Goal: Ask a question

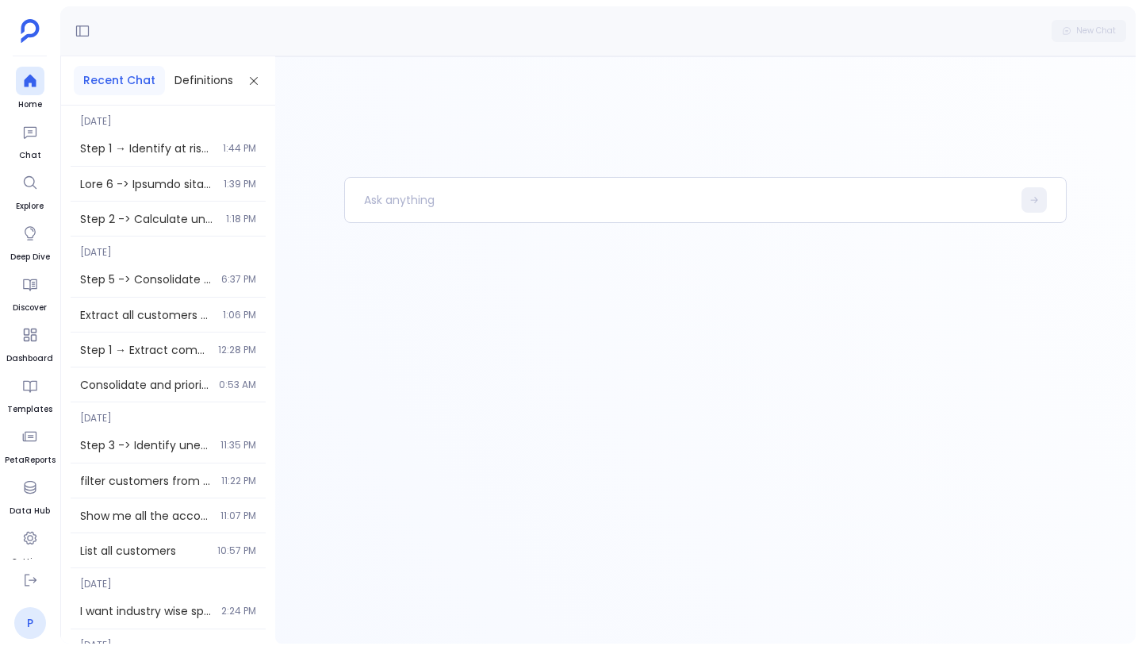
click at [27, 618] on link "P" at bounding box center [30, 623] width 32 height 32
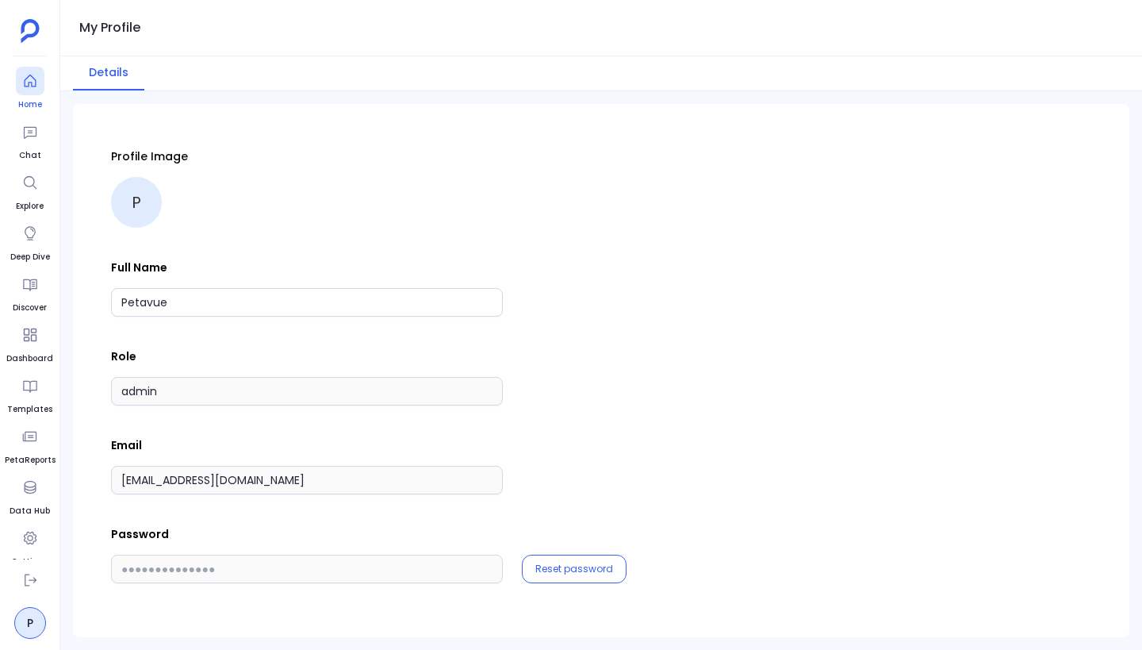
click at [33, 90] on div at bounding box center [30, 81] width 29 height 29
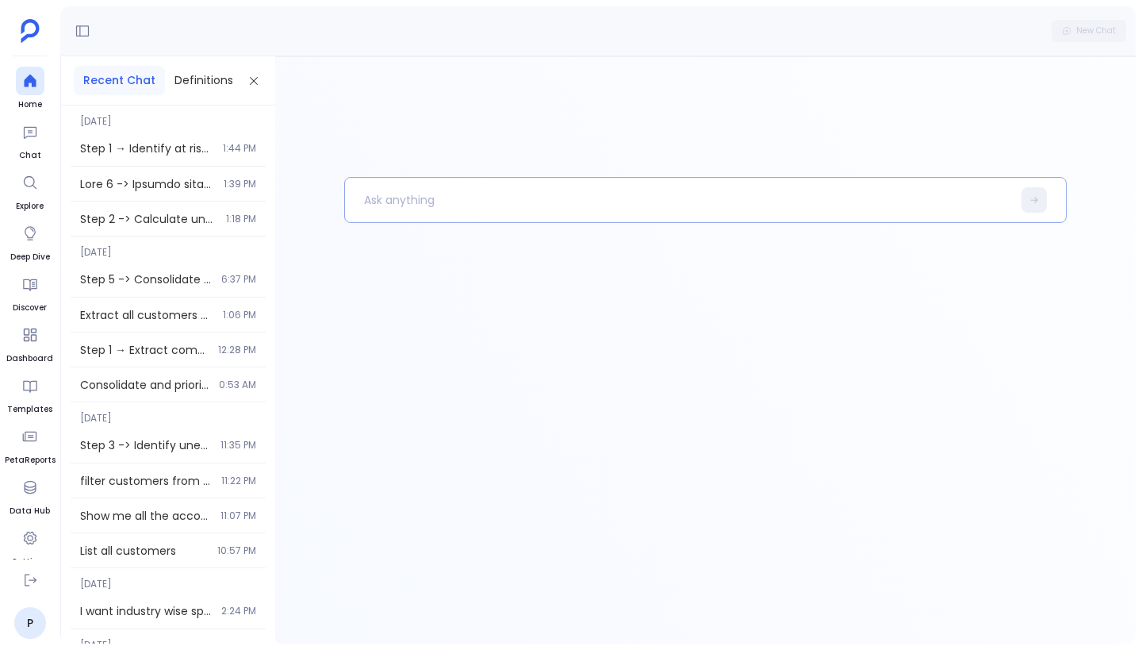
click at [392, 198] on p at bounding box center [678, 199] width 667 height 41
click at [182, 86] on button "Definitions" at bounding box center [204, 80] width 78 height 29
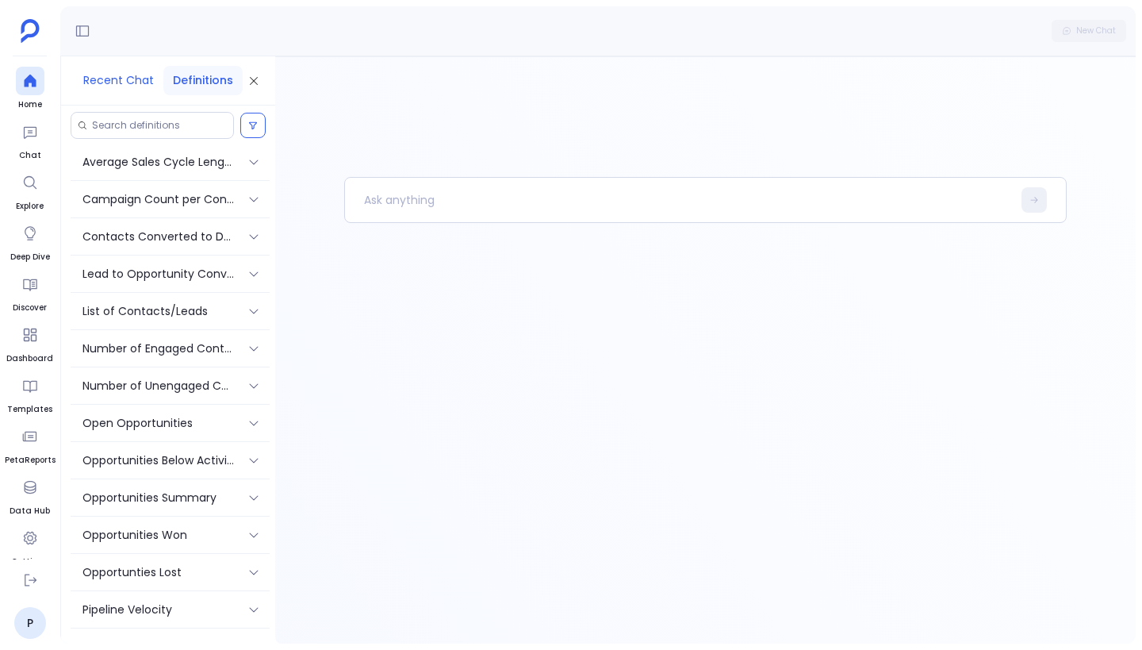
click at [134, 77] on button "Recent Chat" at bounding box center [119, 80] width 90 height 29
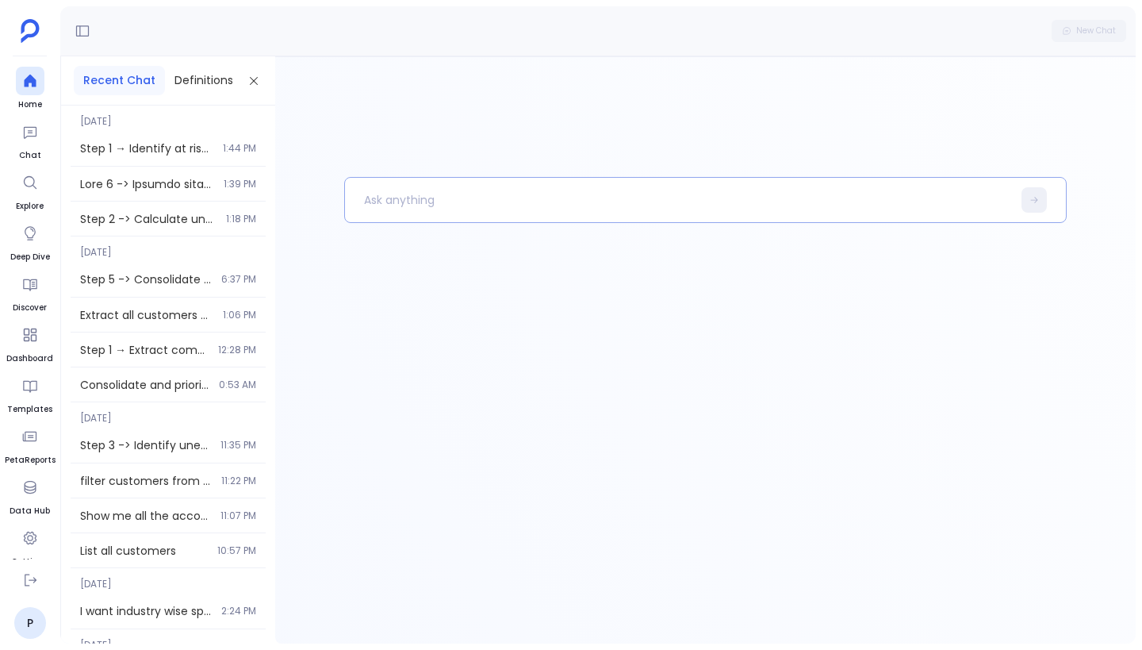
click at [437, 201] on p at bounding box center [678, 199] width 667 height 41
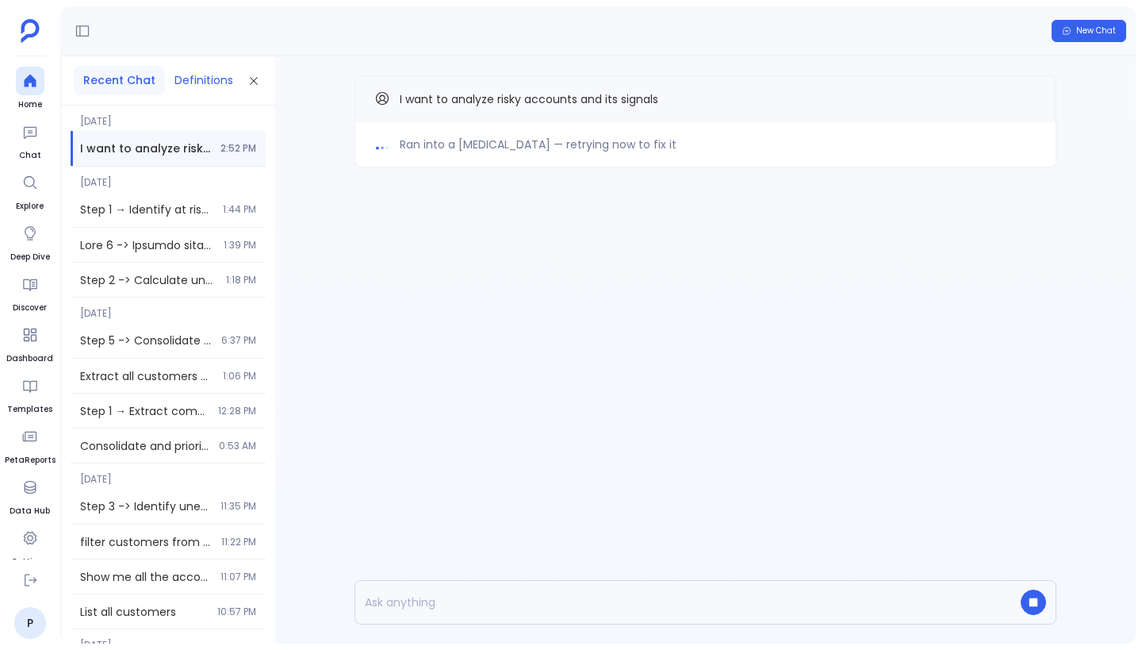
click at [205, 83] on button "Definitions" at bounding box center [204, 80] width 78 height 29
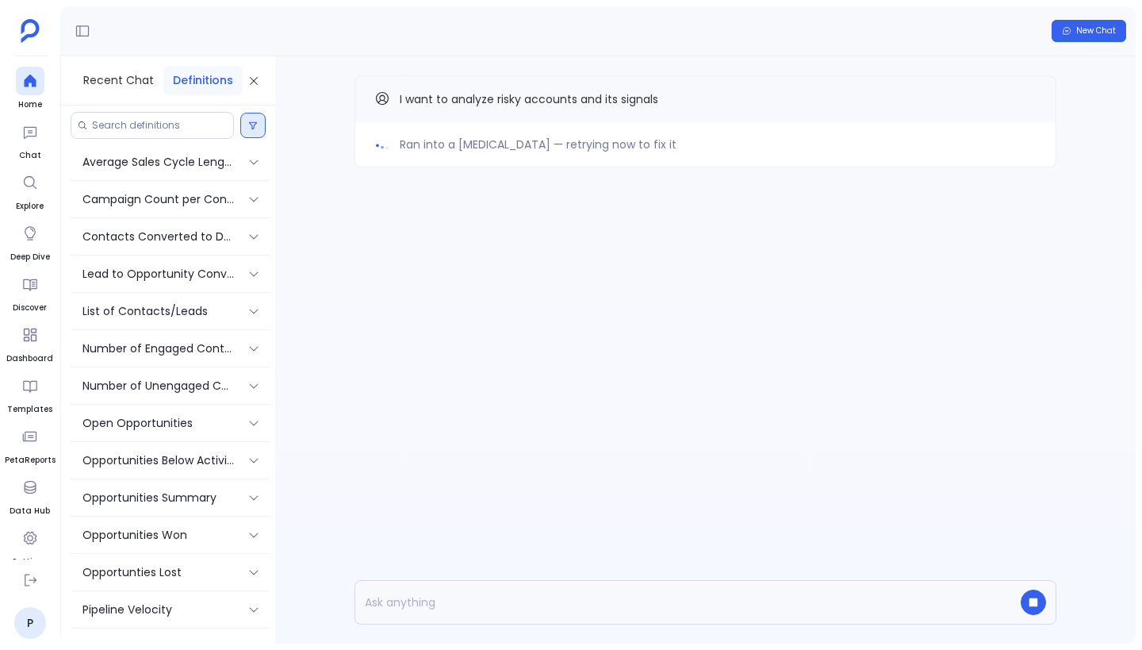
click at [247, 121] on button at bounding box center [252, 125] width 25 height 25
click at [182, 31] on div "New Chat" at bounding box center [597, 31] width 1075 height 50
click at [163, 123] on input at bounding box center [159, 125] width 135 height 13
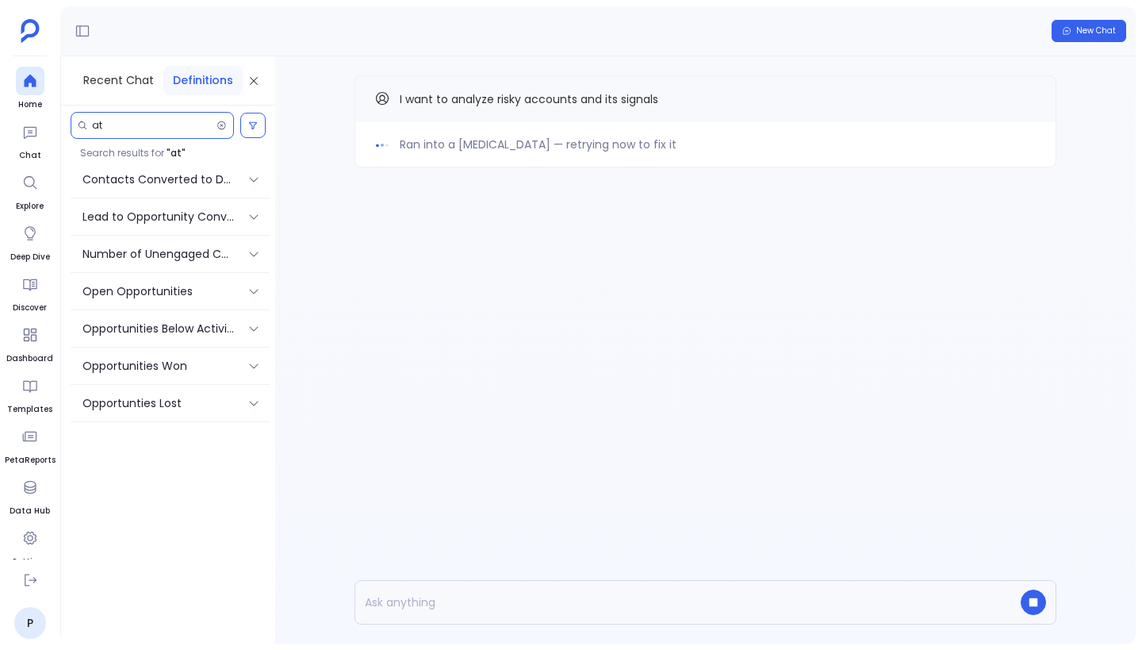
type input "a"
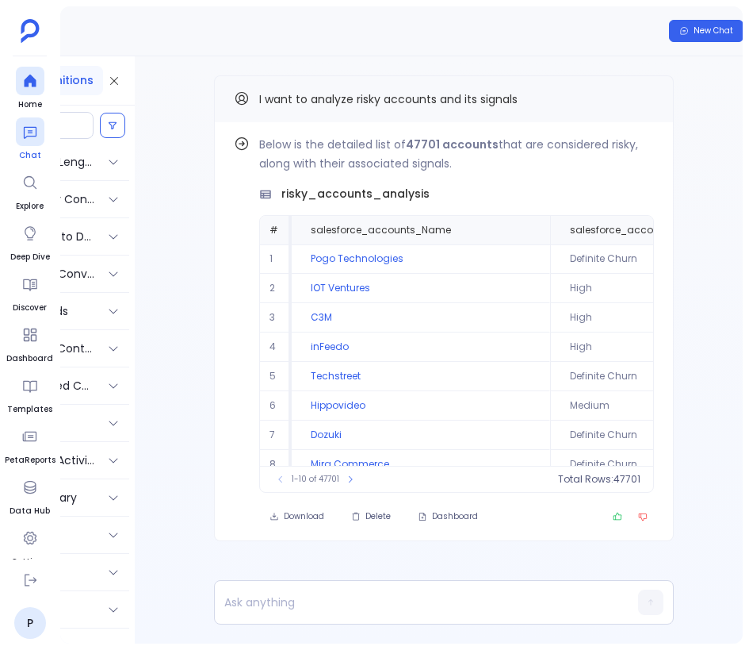
click at [33, 137] on icon at bounding box center [30, 132] width 16 height 16
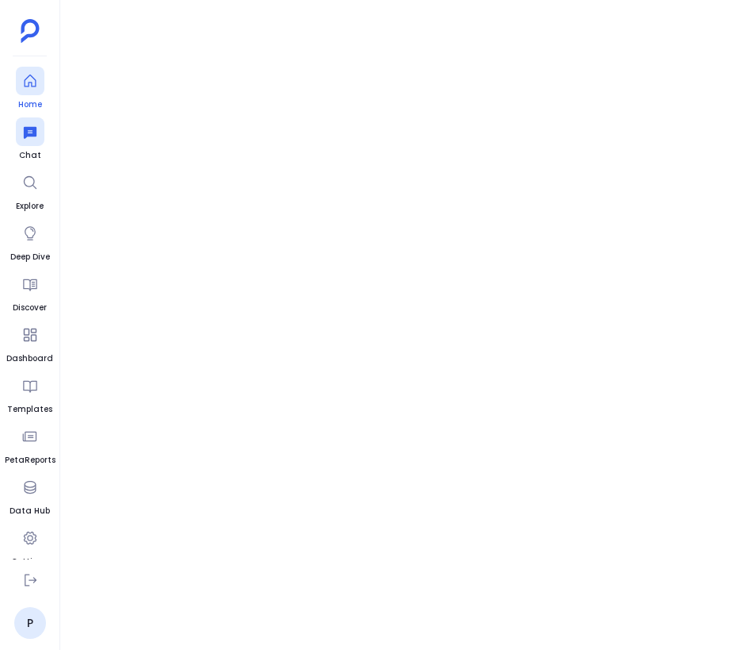
click at [27, 86] on icon at bounding box center [30, 81] width 16 height 16
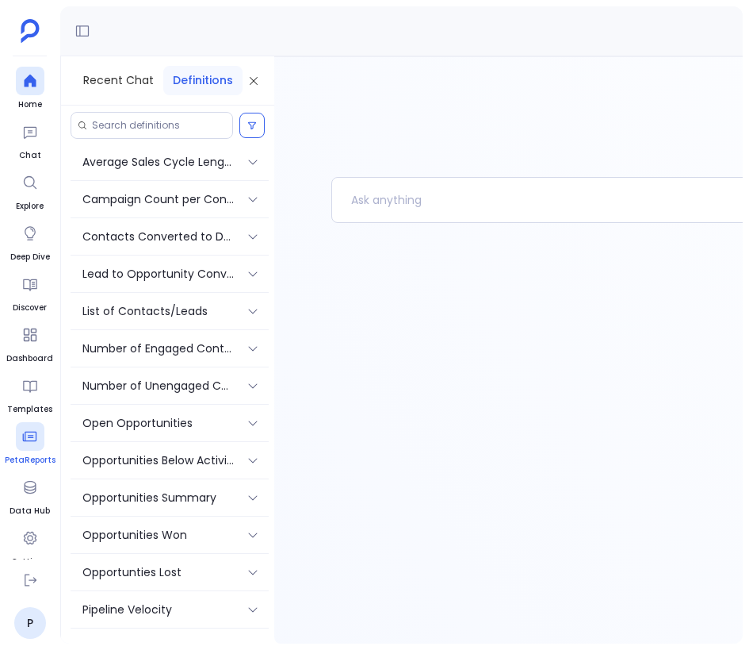
click at [30, 439] on icon at bounding box center [30, 436] width 16 height 16
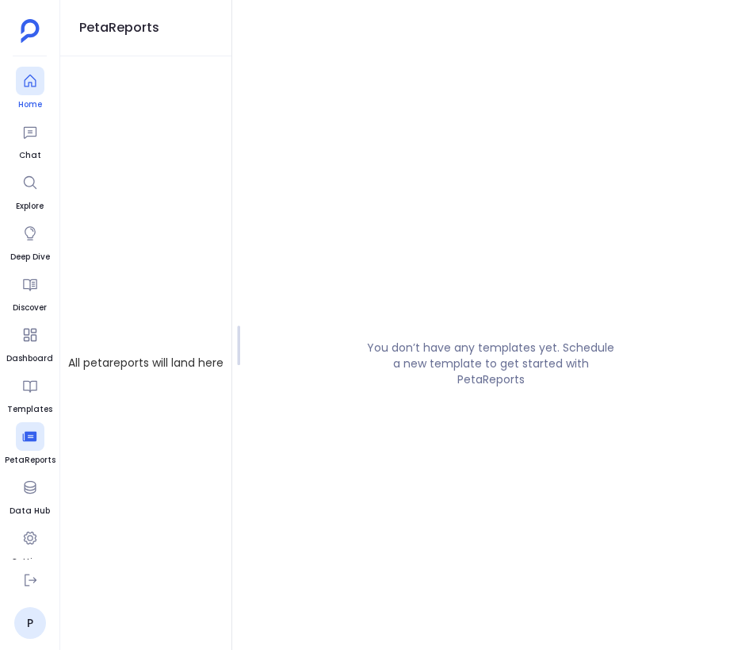
click at [32, 90] on div at bounding box center [30, 81] width 29 height 29
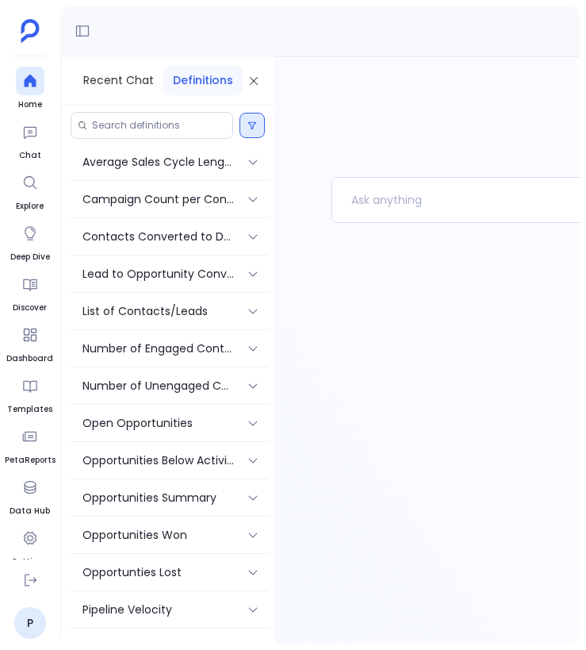
click at [250, 125] on icon at bounding box center [252, 126] width 10 height 10
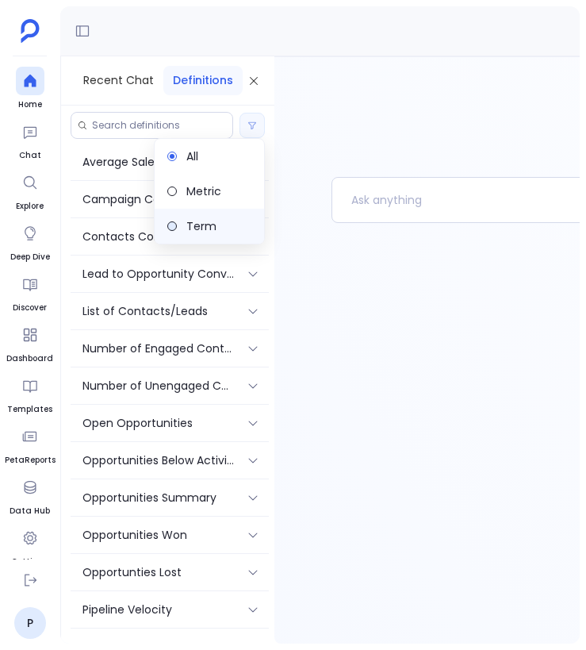
click at [212, 224] on span "Term" at bounding box center [201, 226] width 30 height 16
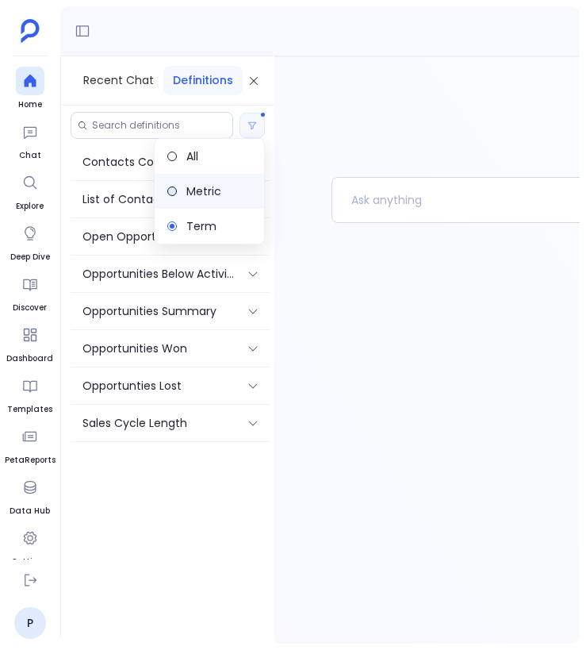
click at [209, 189] on span "Metric" at bounding box center [203, 191] width 35 height 16
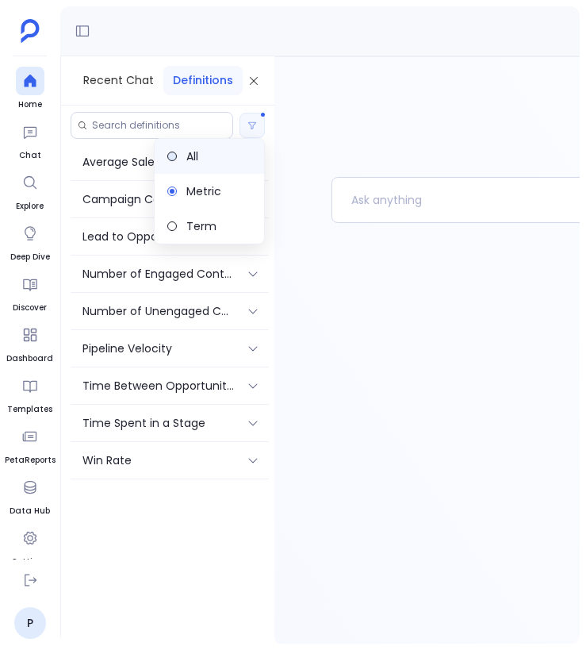
click at [205, 170] on label "All" at bounding box center [209, 156] width 109 height 35
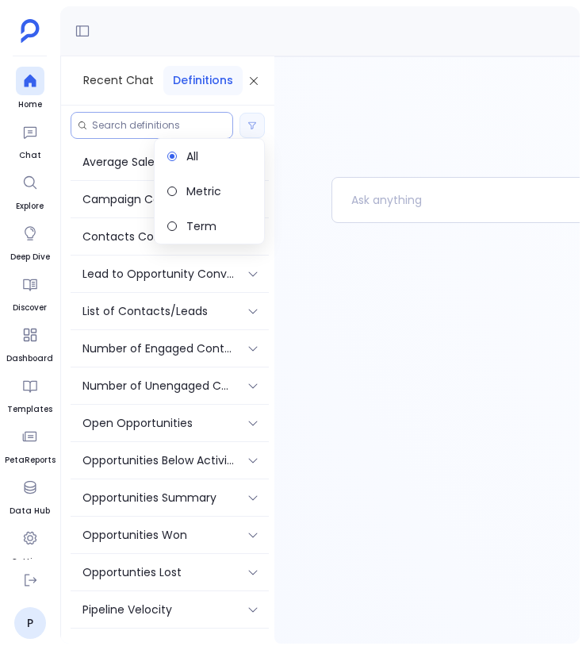
click at [182, 125] on input at bounding box center [159, 125] width 134 height 13
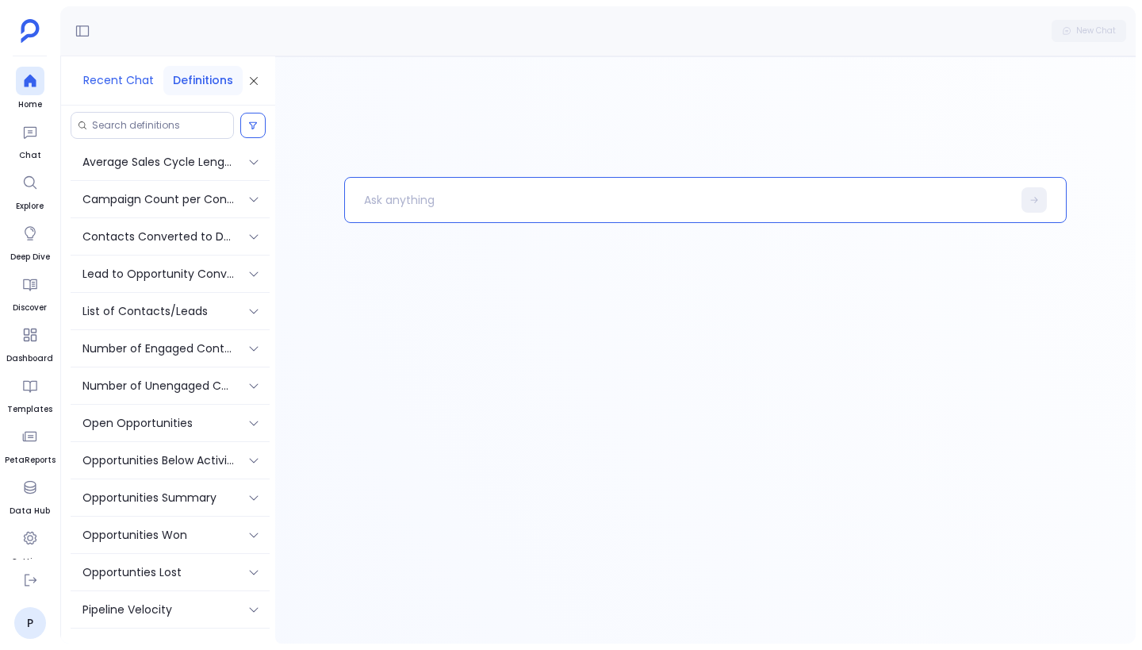
click at [125, 71] on button "Recent Chat" at bounding box center [119, 80] width 90 height 29
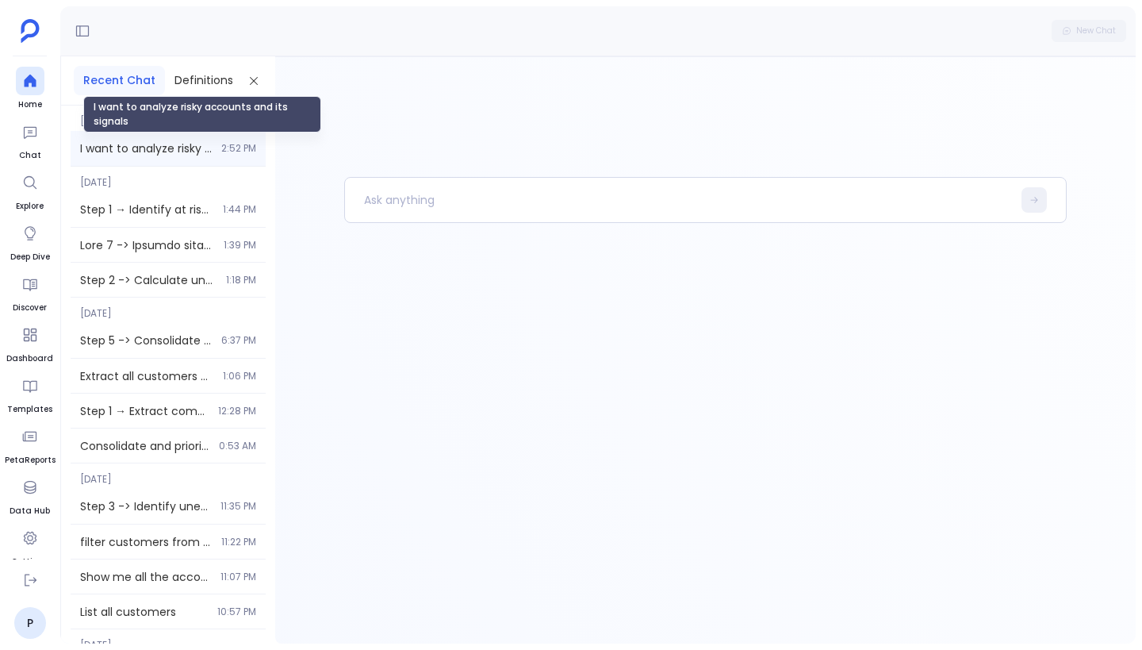
click at [144, 148] on span "I want to analyze risky accounts and its signals" at bounding box center [146, 148] width 132 height 16
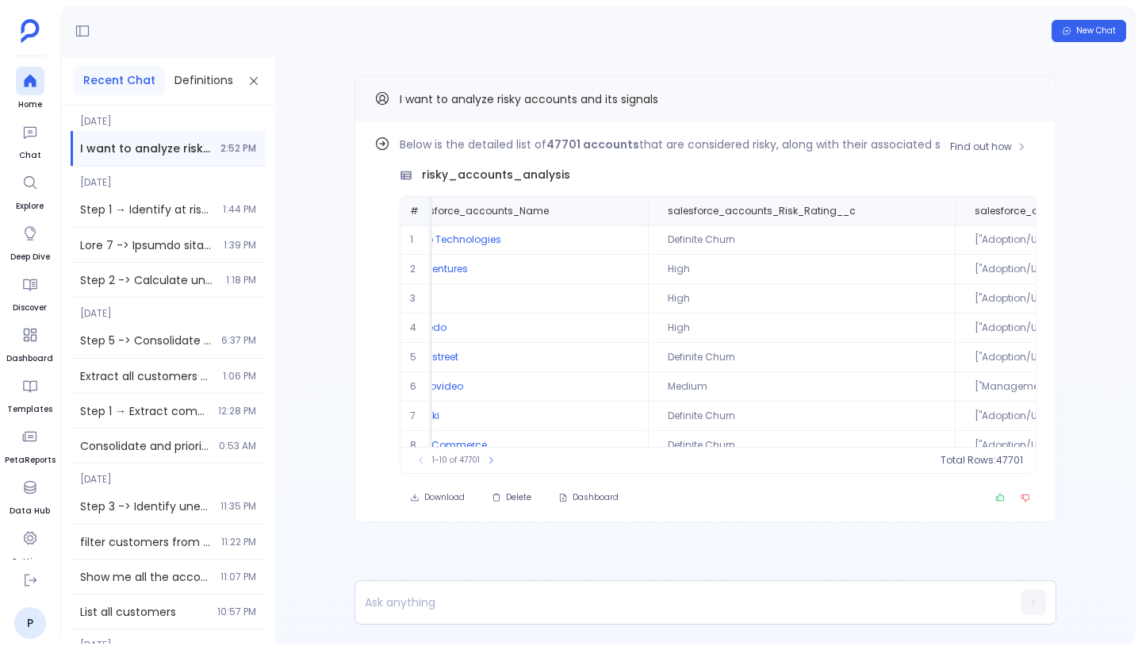
scroll to position [0, 14]
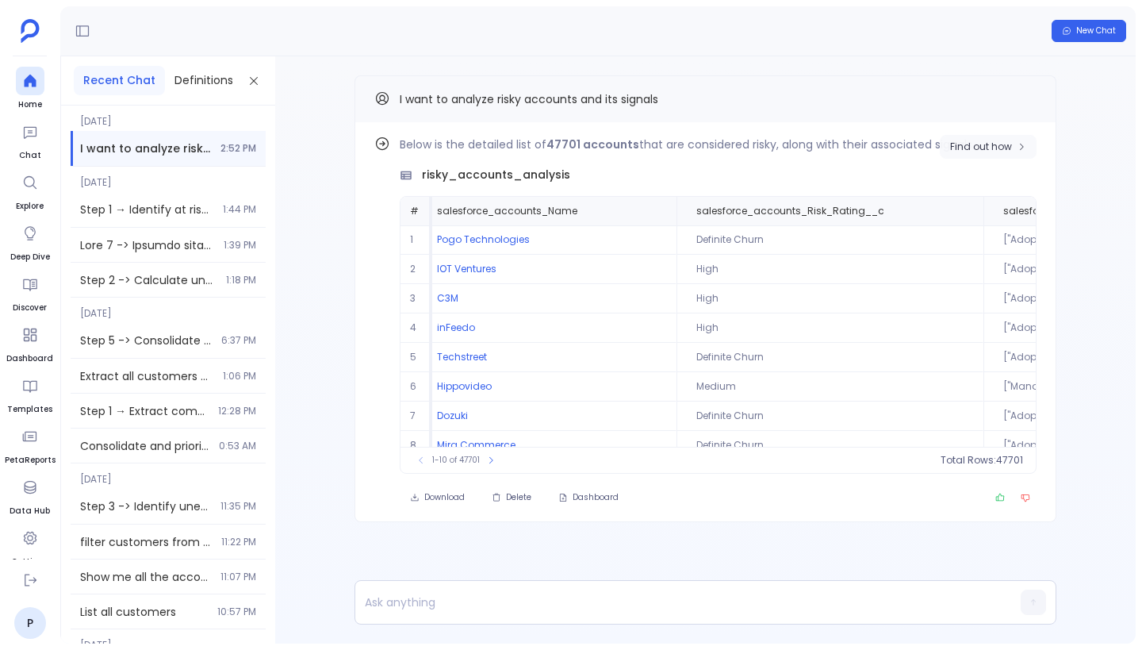
click at [749, 150] on span "Find out how" at bounding box center [988, 146] width 76 height 13
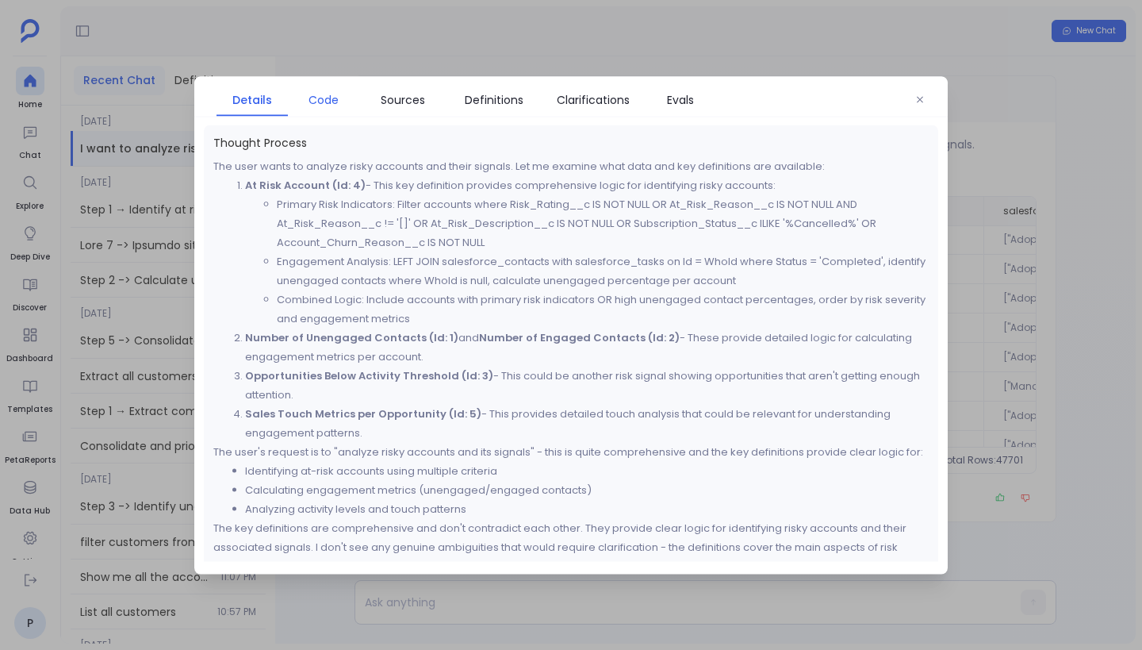
click at [328, 98] on span "Code" at bounding box center [324, 98] width 30 height 17
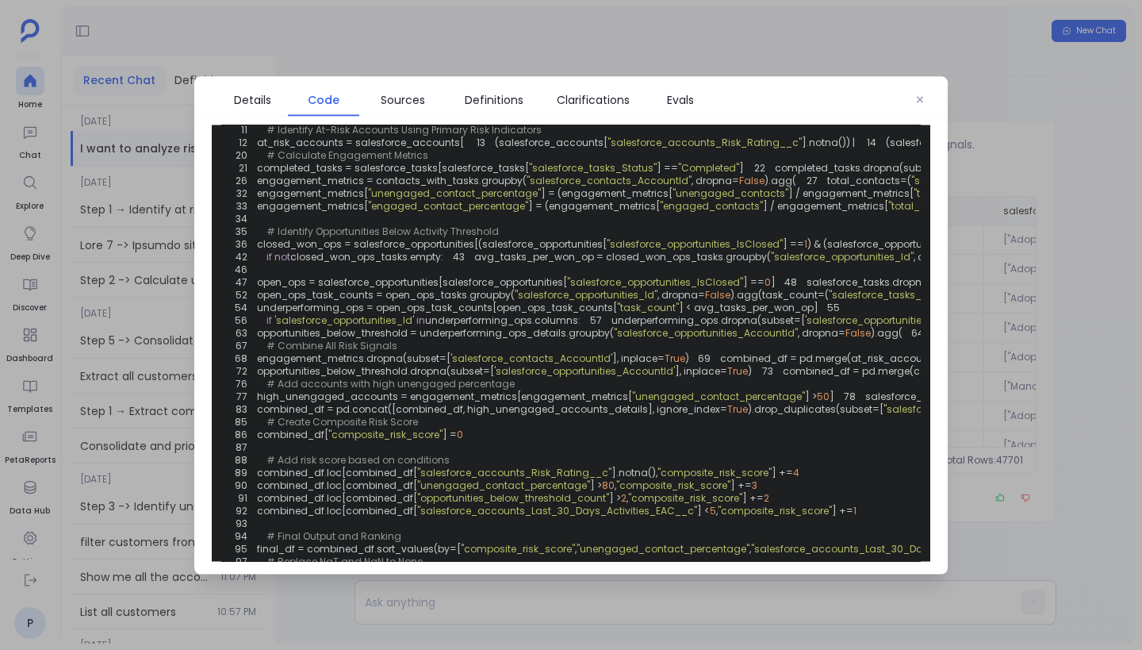
scroll to position [0, 0]
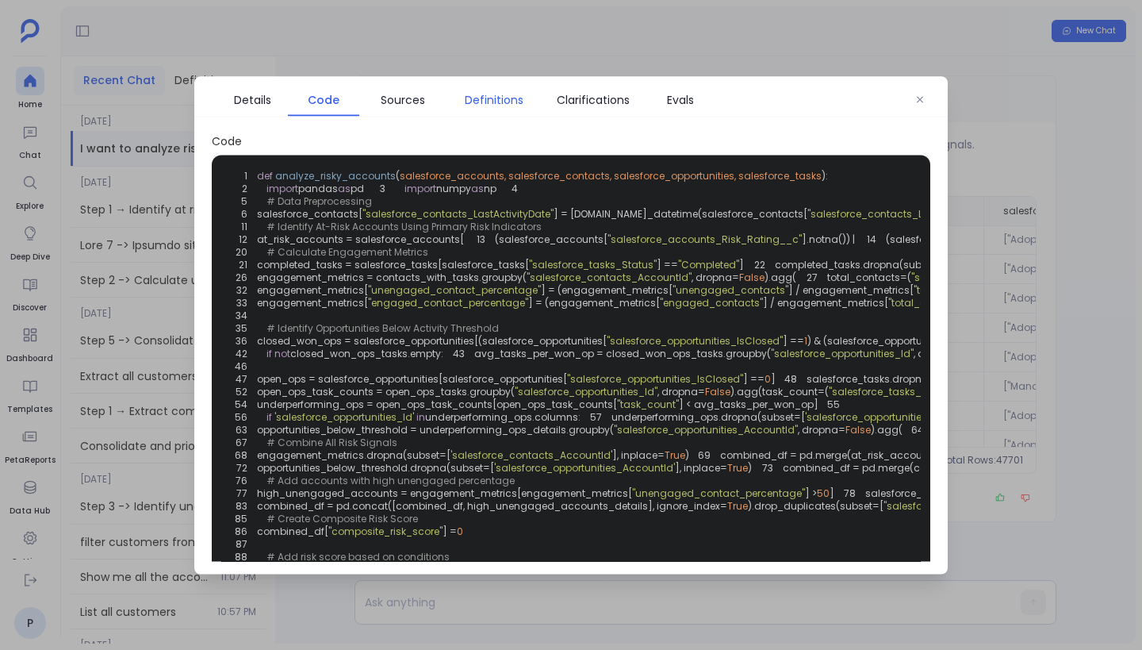
click at [484, 102] on span "Definitions" at bounding box center [494, 98] width 59 height 17
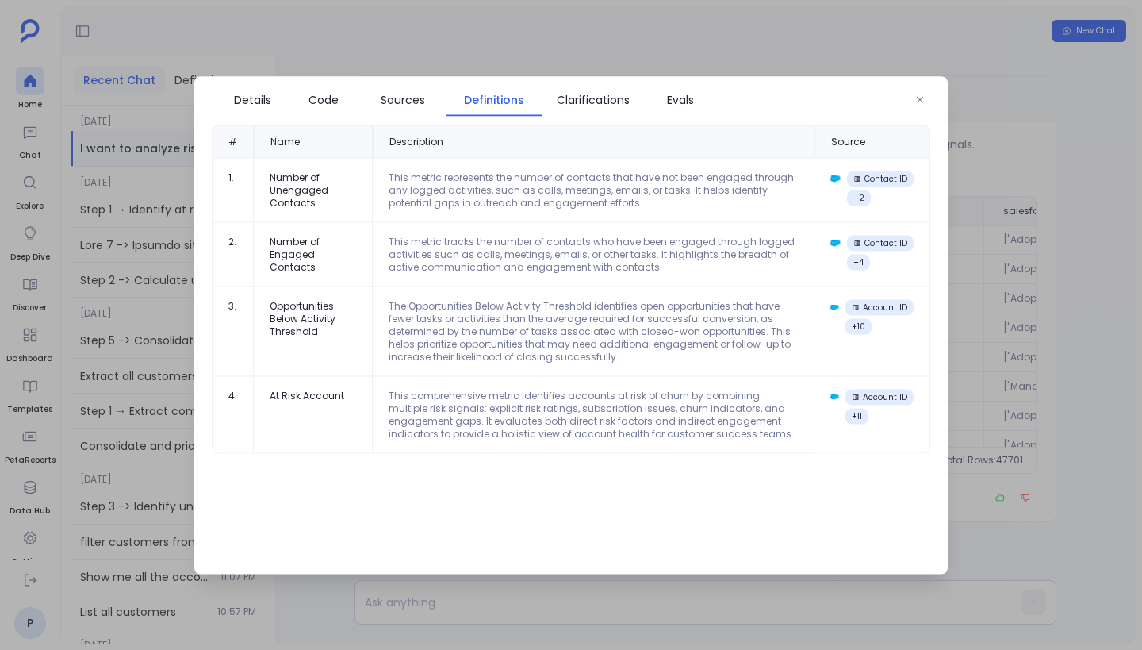
click at [342, 200] on div "Number of Unengaged Contacts" at bounding box center [313, 190] width 86 height 38
click at [343, 337] on td "Opportunities Below Activity Threshold" at bounding box center [313, 331] width 119 height 90
click at [489, 406] on div "This comprehensive metric identifies accounts at risk of churn by combining mul…" at bounding box center [593, 414] width 409 height 51
click at [408, 99] on span "Sources" at bounding box center [403, 98] width 44 height 17
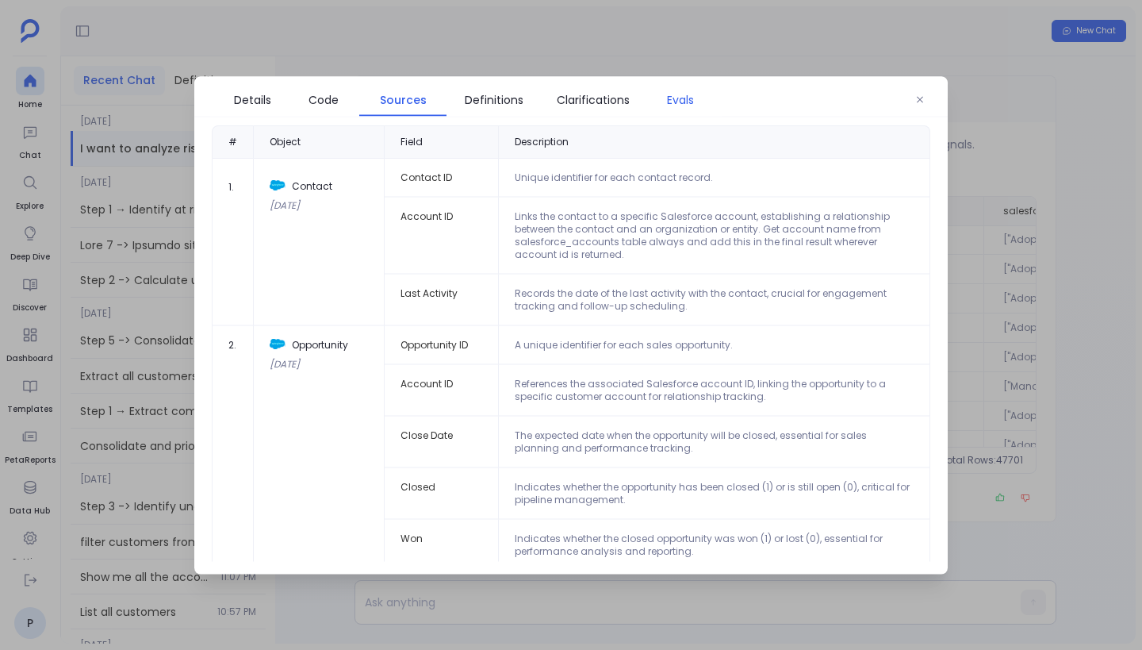
click at [672, 107] on span "Evals" at bounding box center [680, 98] width 27 height 17
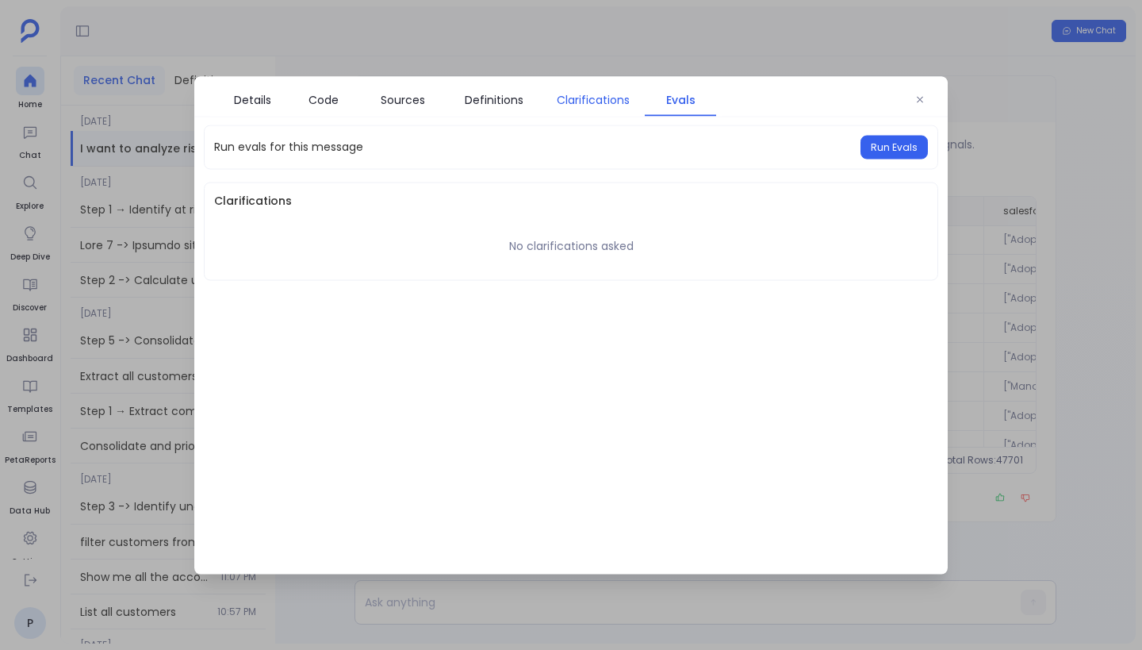
click at [596, 103] on span "Clarifications" at bounding box center [593, 98] width 73 height 17
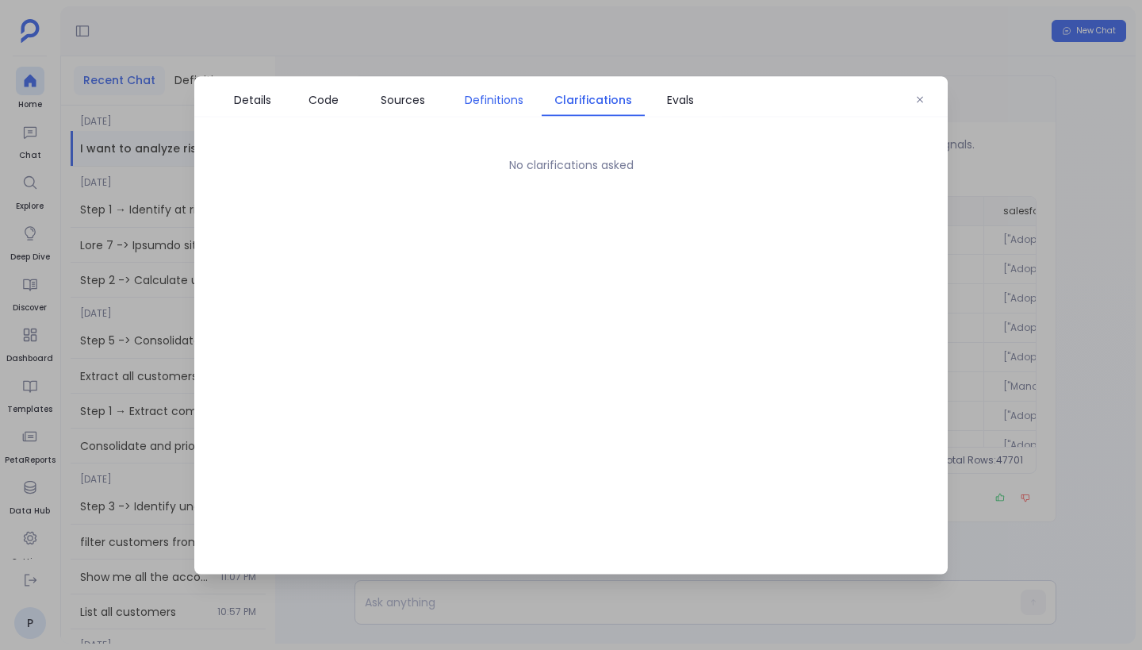
click at [479, 97] on span "Definitions" at bounding box center [494, 98] width 59 height 17
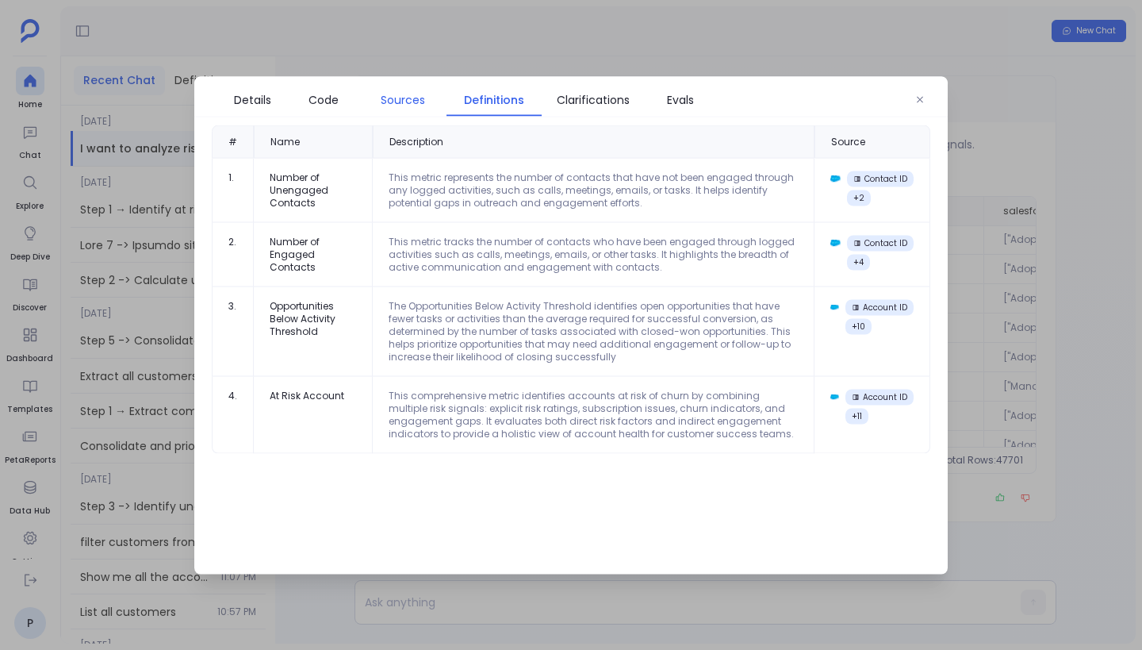
click at [383, 101] on span "Sources" at bounding box center [403, 98] width 44 height 17
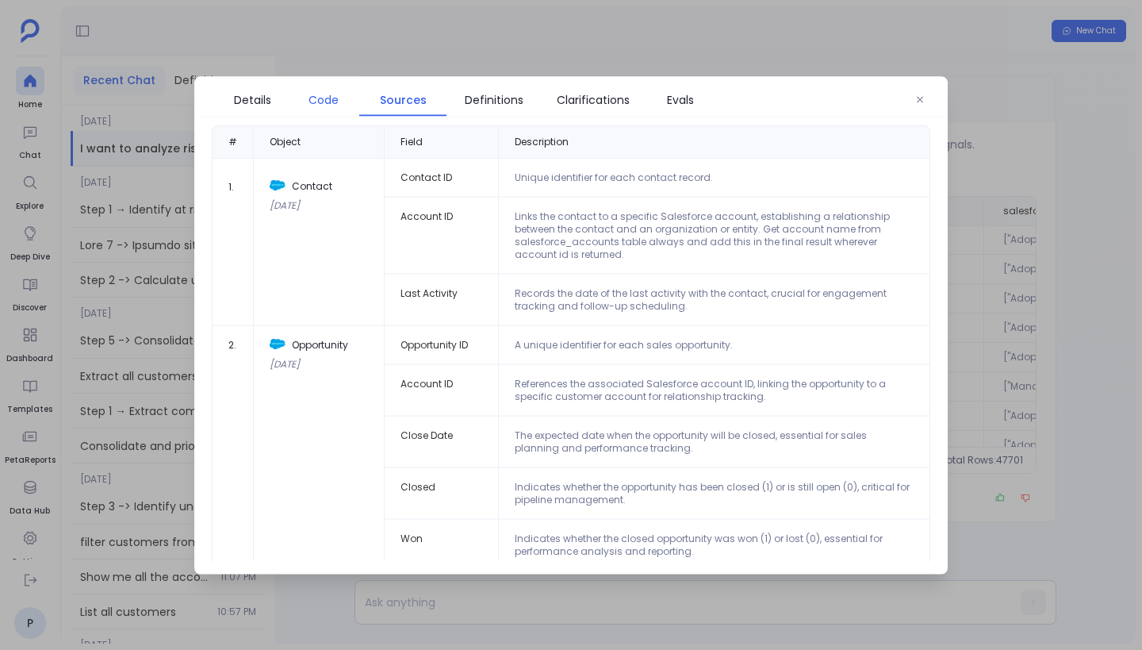
click at [319, 101] on span "Code" at bounding box center [324, 98] width 30 height 17
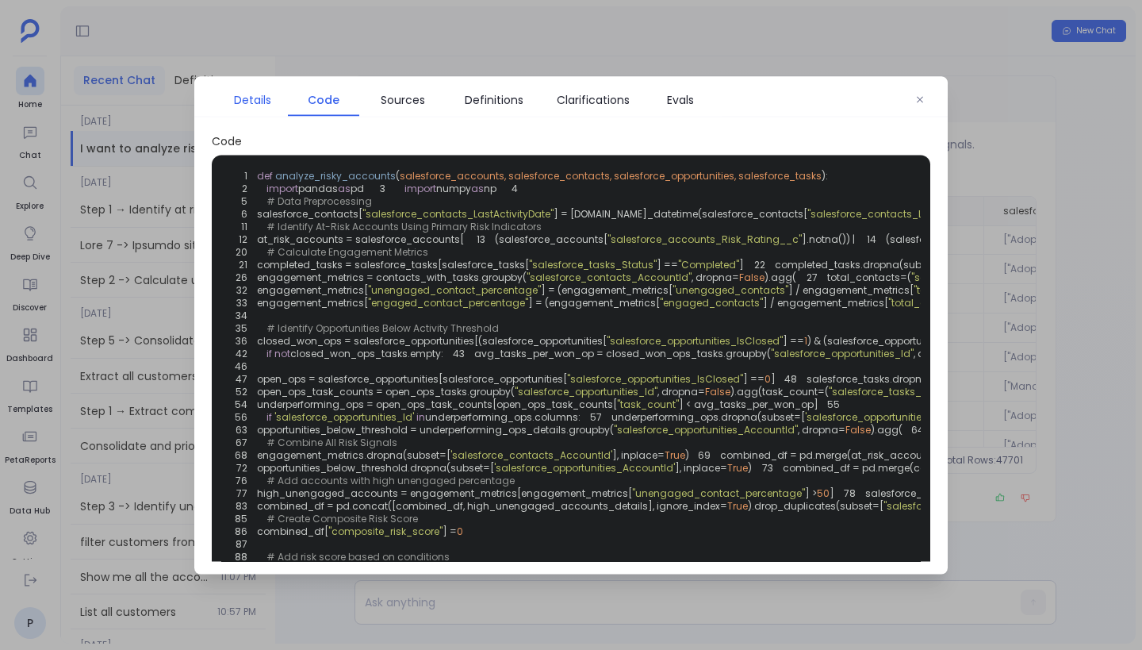
click at [272, 105] on span "Details" at bounding box center [252, 98] width 56 height 17
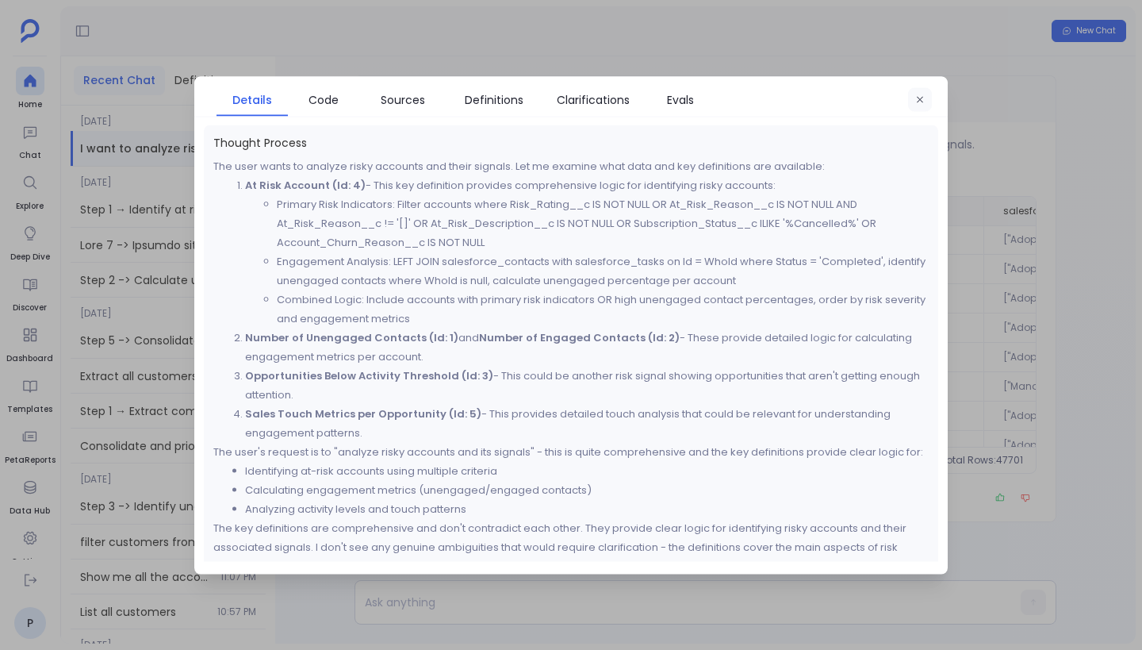
click at [749, 100] on button "button" at bounding box center [920, 99] width 24 height 24
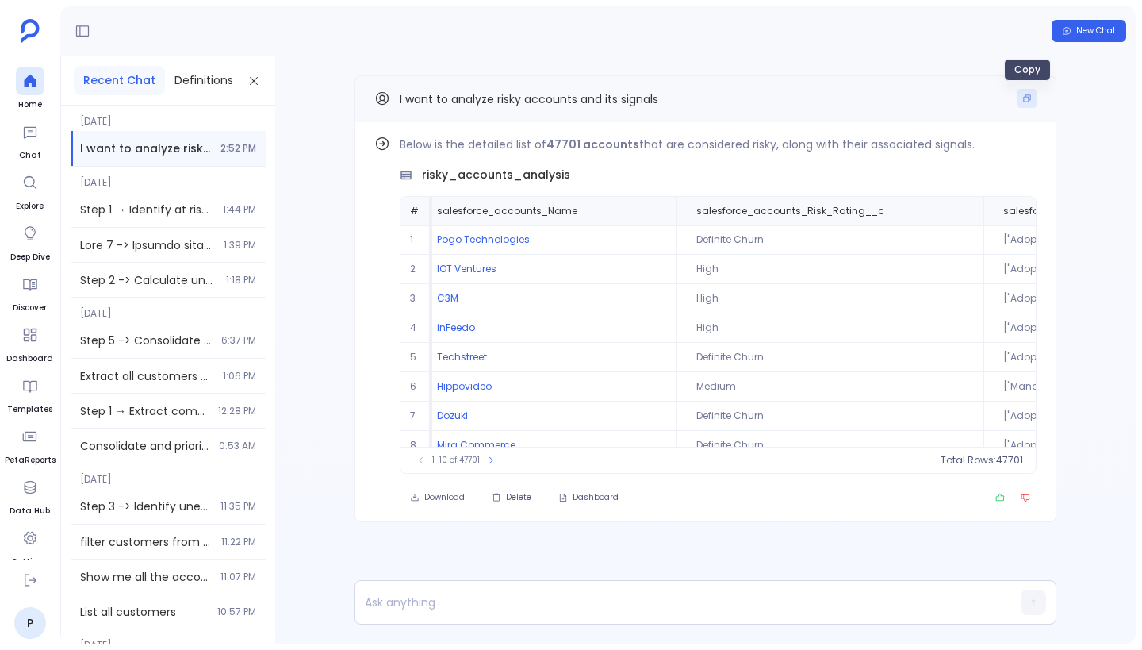
click at [749, 96] on icon "Copy" at bounding box center [1027, 98] width 7 height 7
click at [749, 16] on div "New Chat" at bounding box center [597, 31] width 1075 height 50
click at [749, 31] on span "New Chat" at bounding box center [1096, 30] width 40 height 11
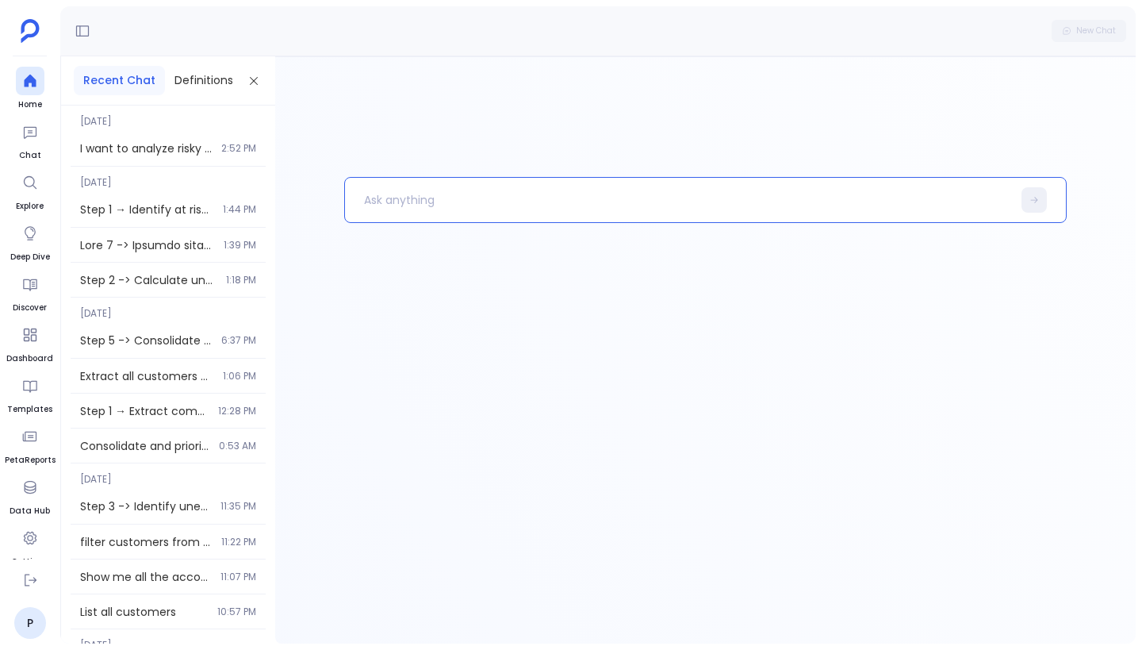
click at [536, 193] on p at bounding box center [678, 199] width 667 height 41
paste p
click at [463, 201] on p "I want to analyze risky accounts and its signals" at bounding box center [670, 199] width 650 height 41
click at [657, 208] on p "I want to analyze healthy accounts and its signals" at bounding box center [670, 199] width 650 height 41
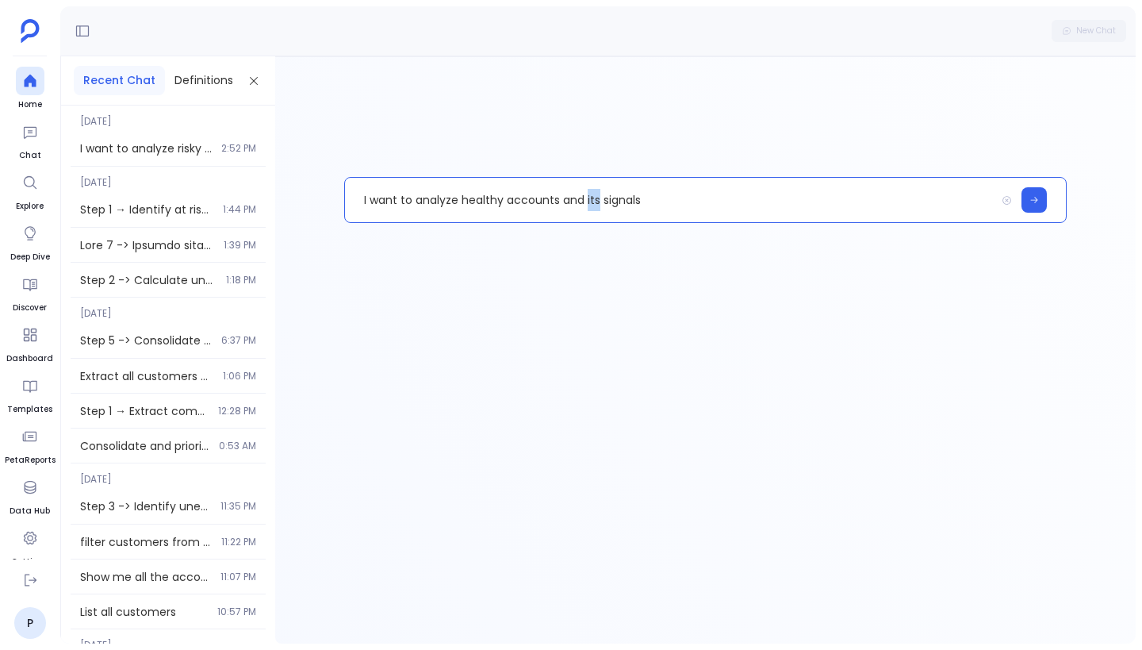
drag, startPoint x: 584, startPoint y: 199, endPoint x: 600, endPoint y: 201, distance: 15.9
click at [600, 201] on p "I want to analyze healthy accounts and its signals" at bounding box center [670, 199] width 650 height 41
click at [747, 204] on p "I want to analyze healthy accounts and and correlate with signals" at bounding box center [670, 199] width 650 height 41
